Goal: Information Seeking & Learning: Learn about a topic

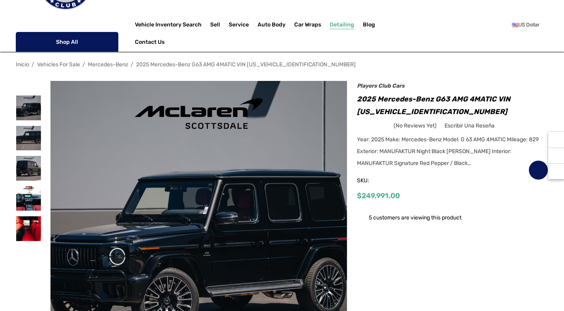
scroll to position [106, 0]
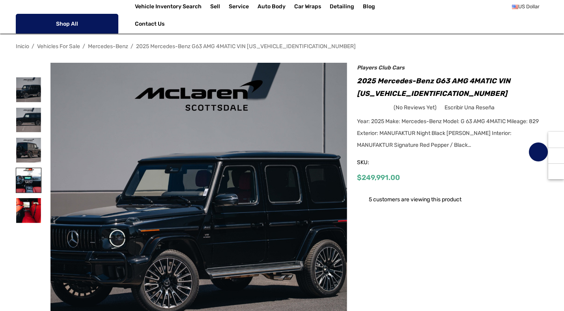
click at [34, 175] on img at bounding box center [28, 180] width 25 height 25
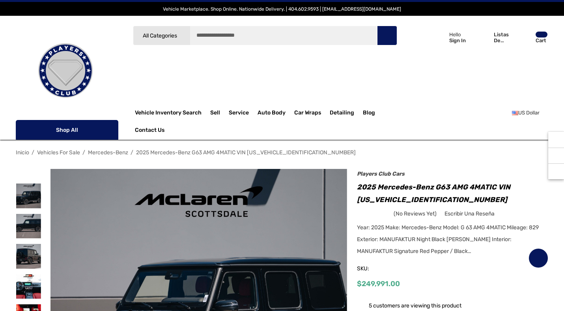
scroll to position [106, 0]
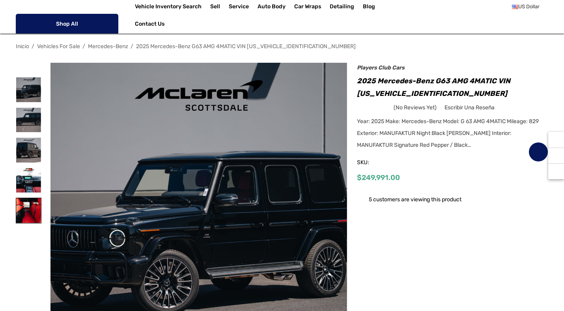
click at [34, 208] on img at bounding box center [28, 210] width 25 height 25
